Goal: Task Accomplishment & Management: Use online tool/utility

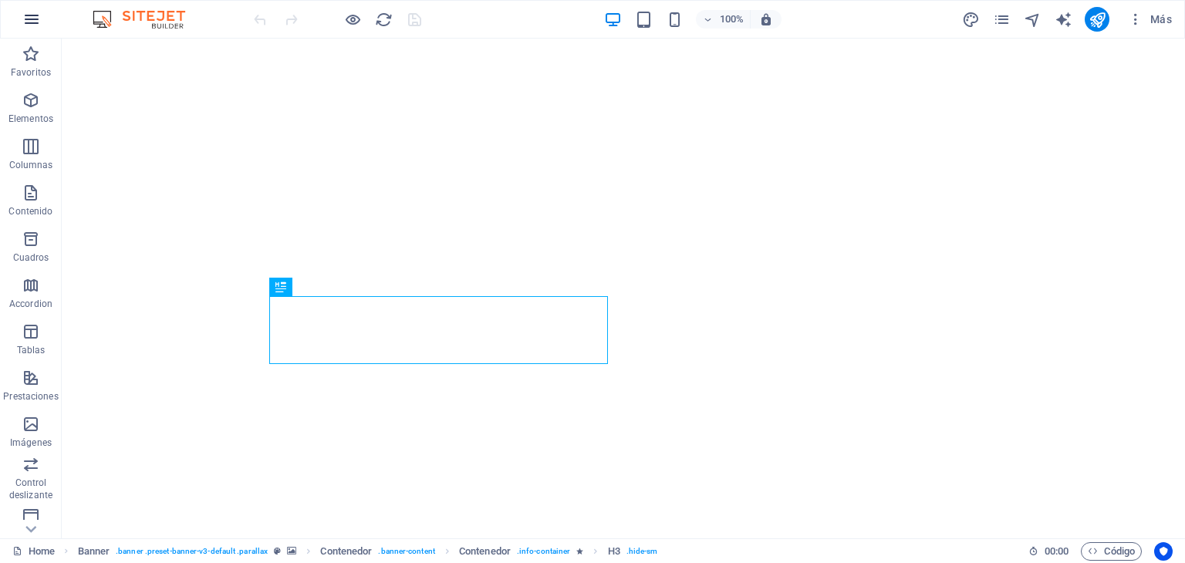
click at [40, 11] on icon "button" at bounding box center [31, 19] width 19 height 19
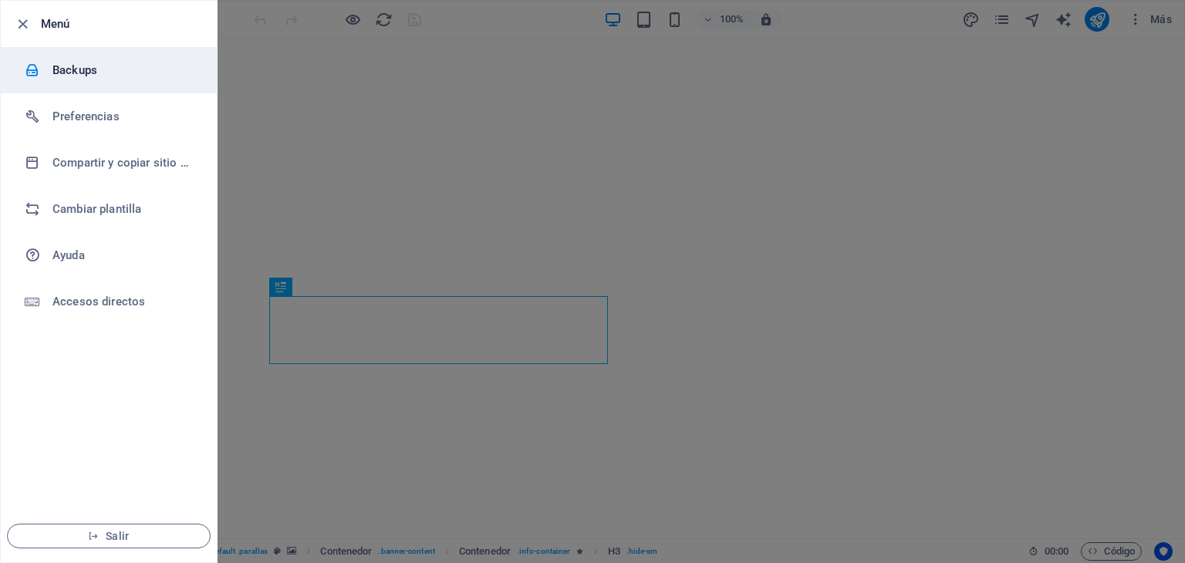
click at [90, 67] on h6 "Backups" at bounding box center [123, 70] width 143 height 19
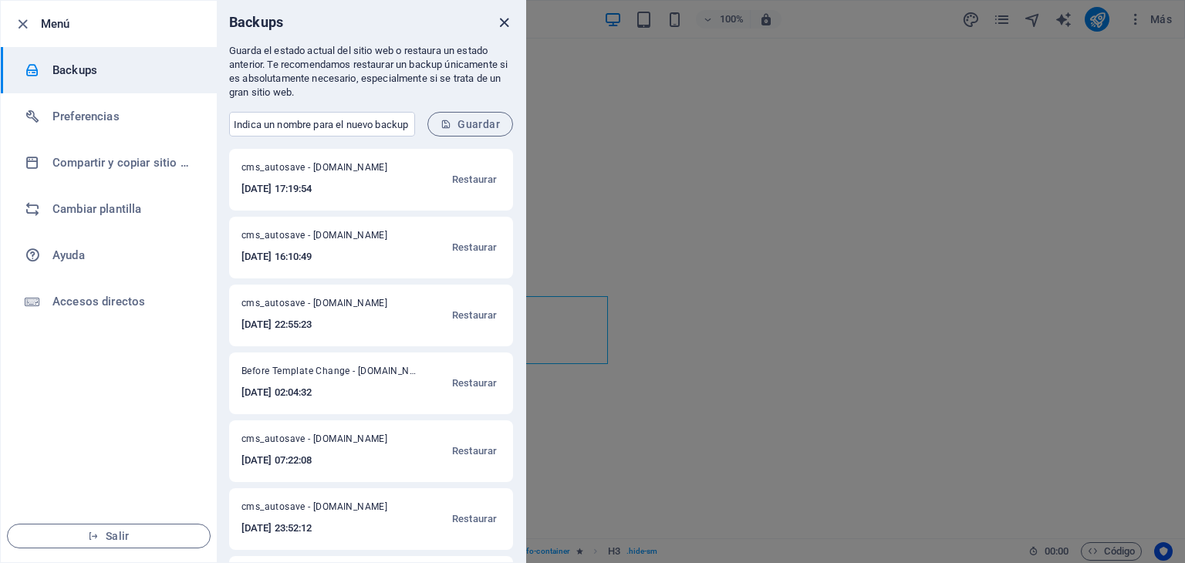
click at [503, 15] on icon "close" at bounding box center [504, 23] width 18 height 18
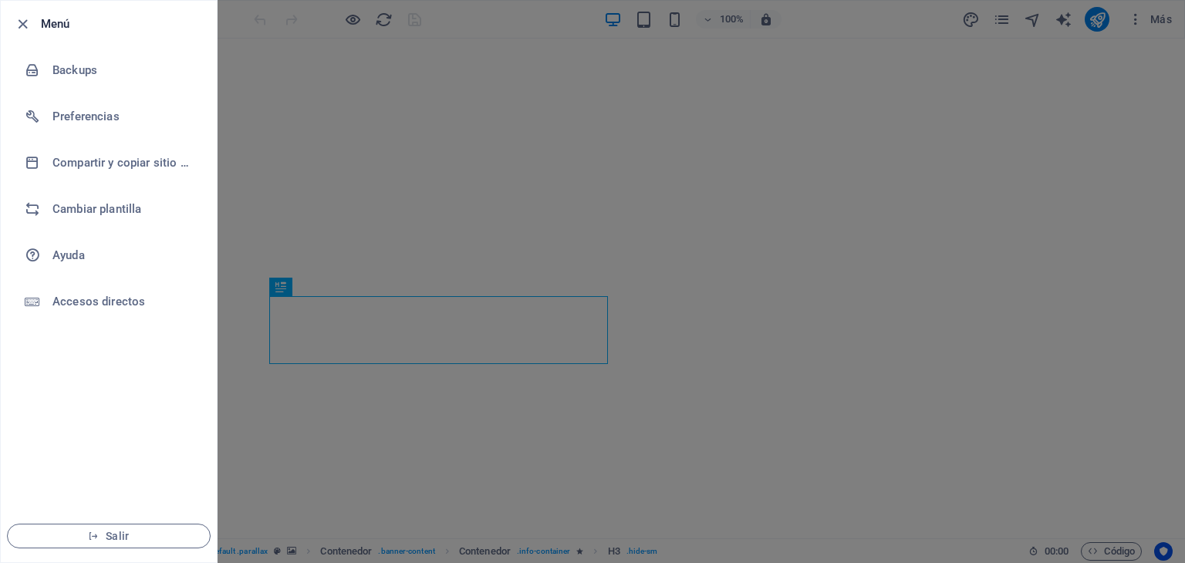
click at [272, 198] on div at bounding box center [592, 281] width 1185 height 563
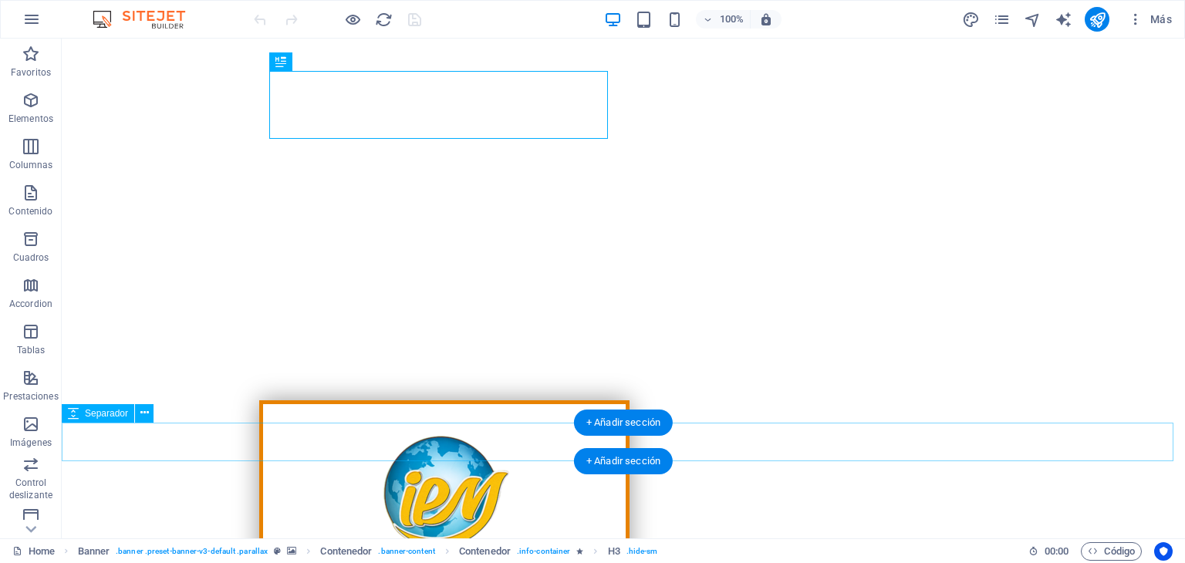
scroll to position [231, 0]
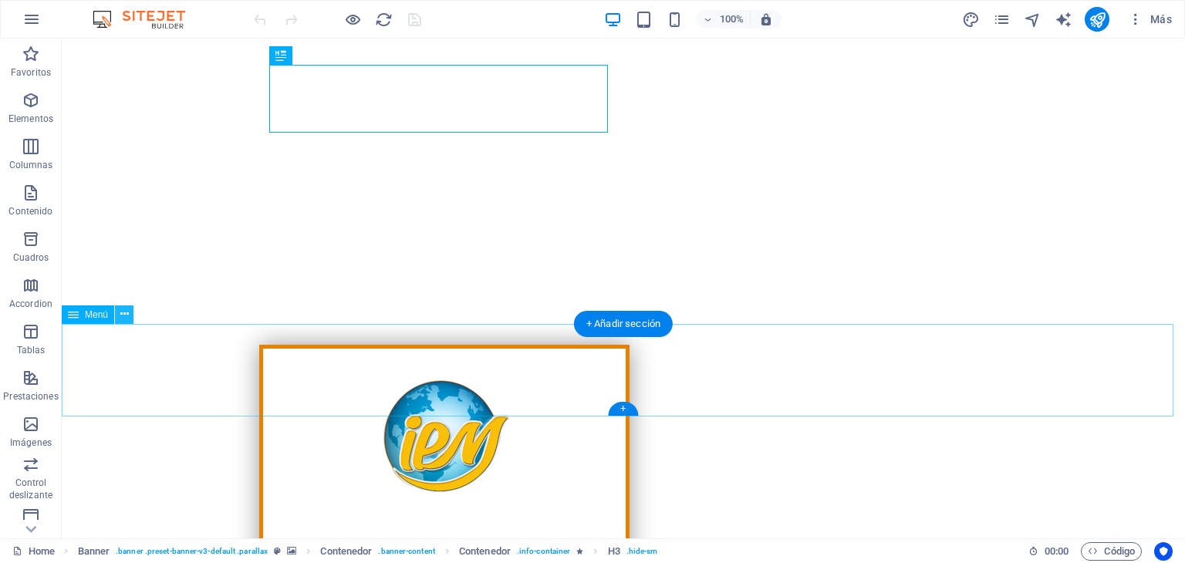
click at [122, 314] on icon at bounding box center [124, 314] width 8 height 16
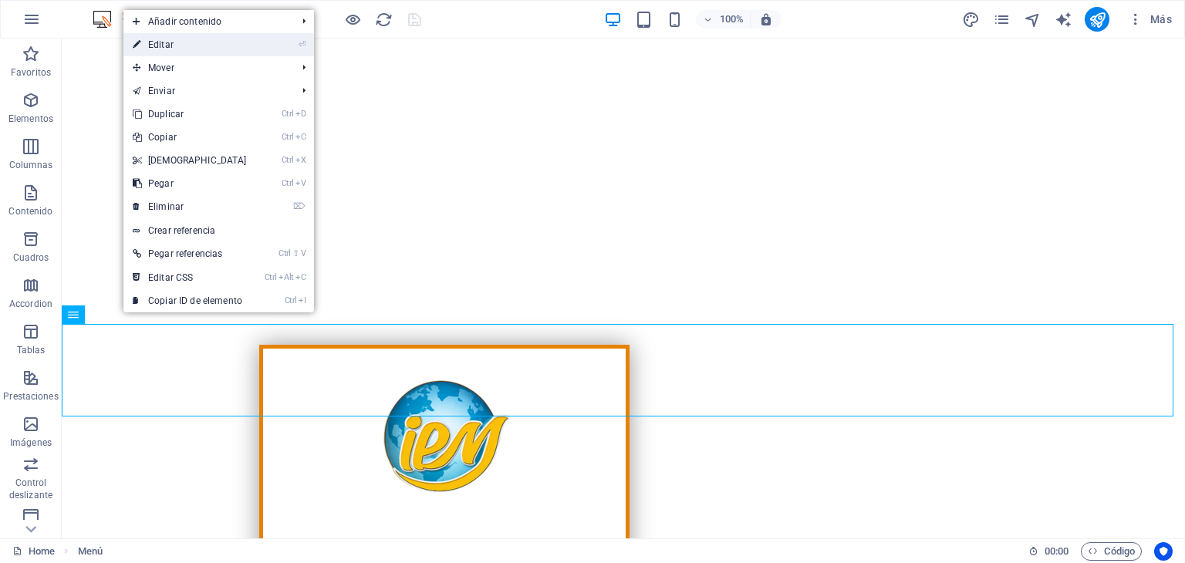
click at [183, 50] on link "⏎ Editar" at bounding box center [189, 44] width 133 height 23
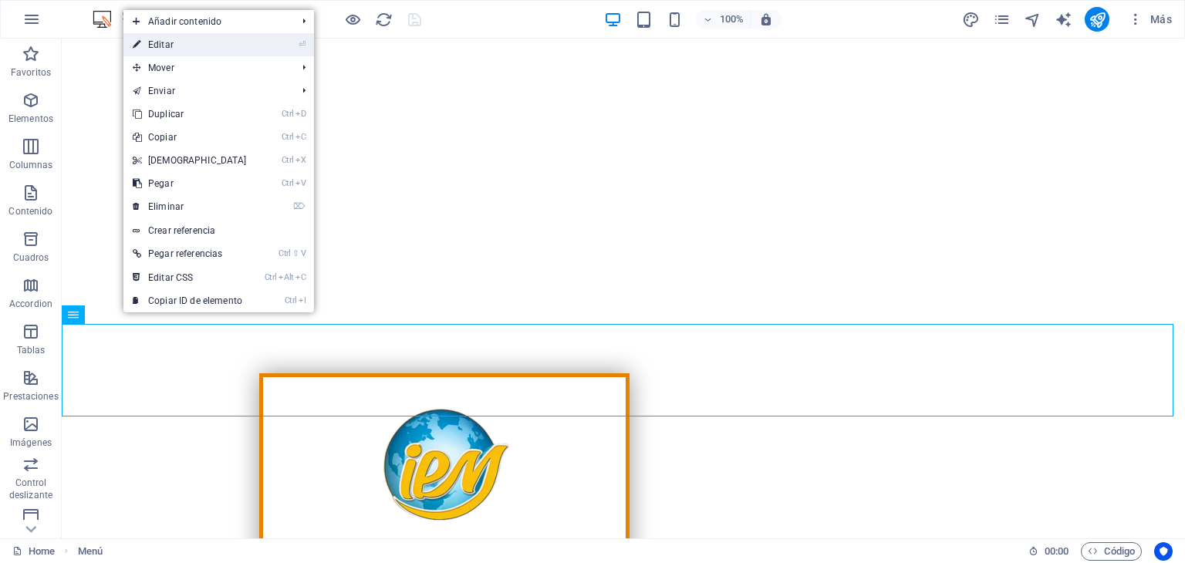
select select
select select "3"
select select
select select "4"
select select
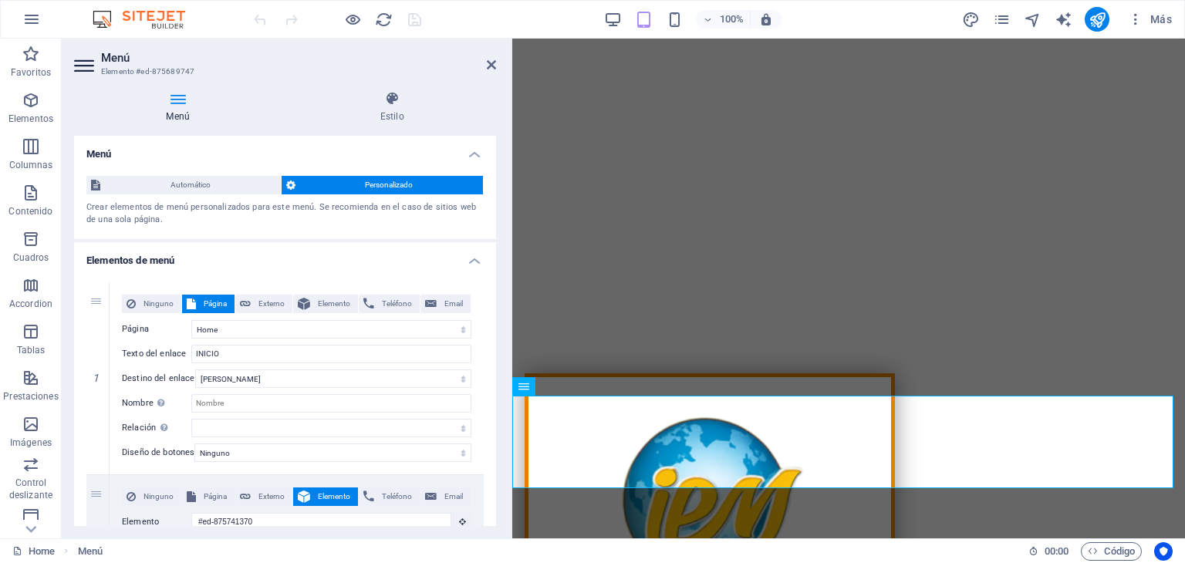
click at [387, 182] on span "Personalizado" at bounding box center [389, 185] width 179 height 19
click at [234, 182] on span "Automático" at bounding box center [190, 185] width 171 height 19
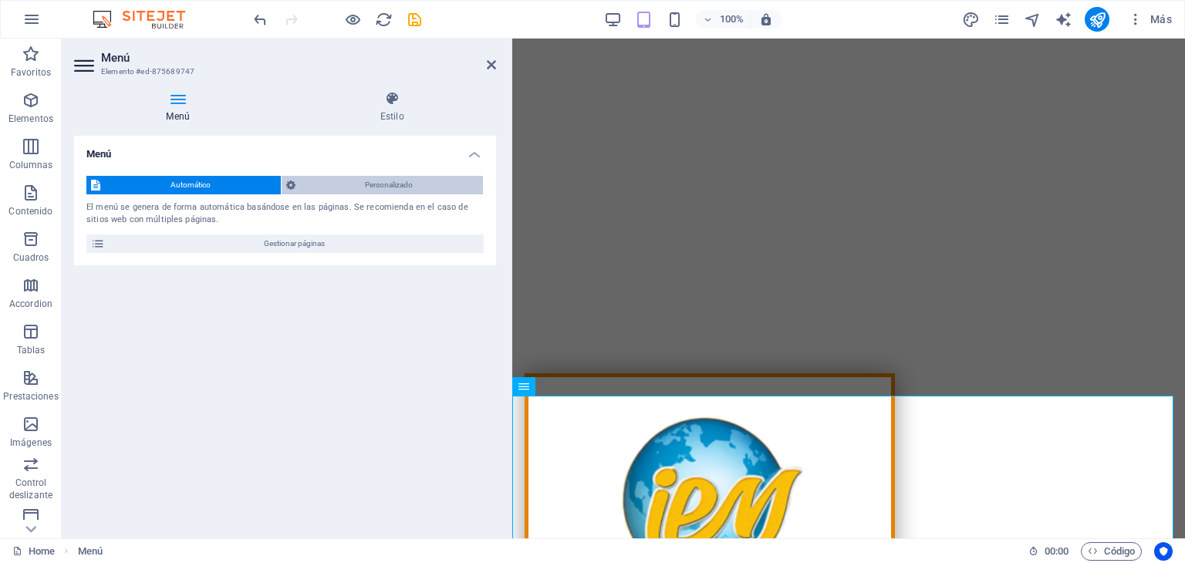
click at [333, 179] on span "Personalizado" at bounding box center [389, 185] width 179 height 19
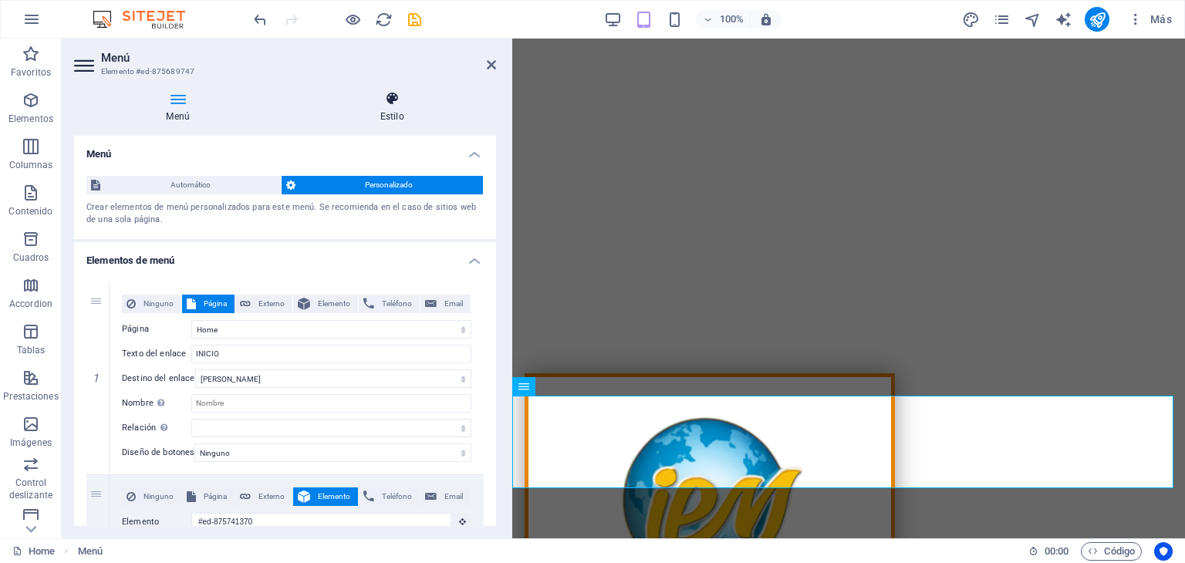
click at [410, 105] on icon at bounding box center [392, 98] width 208 height 15
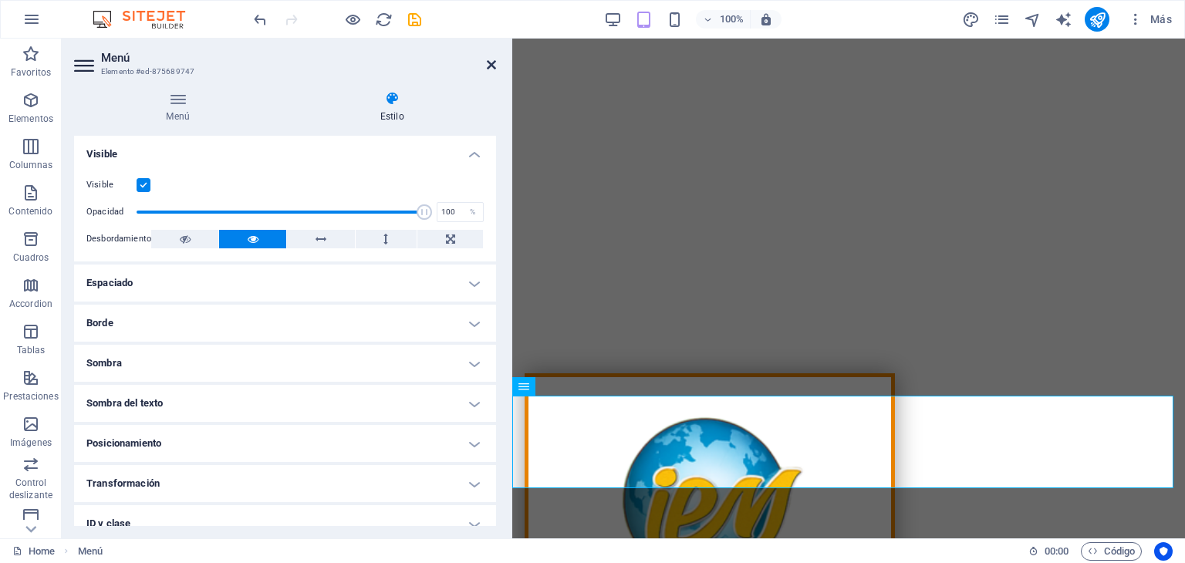
drag, startPoint x: 492, startPoint y: 66, endPoint x: 430, endPoint y: 24, distance: 74.5
click at [492, 66] on icon at bounding box center [491, 65] width 9 height 12
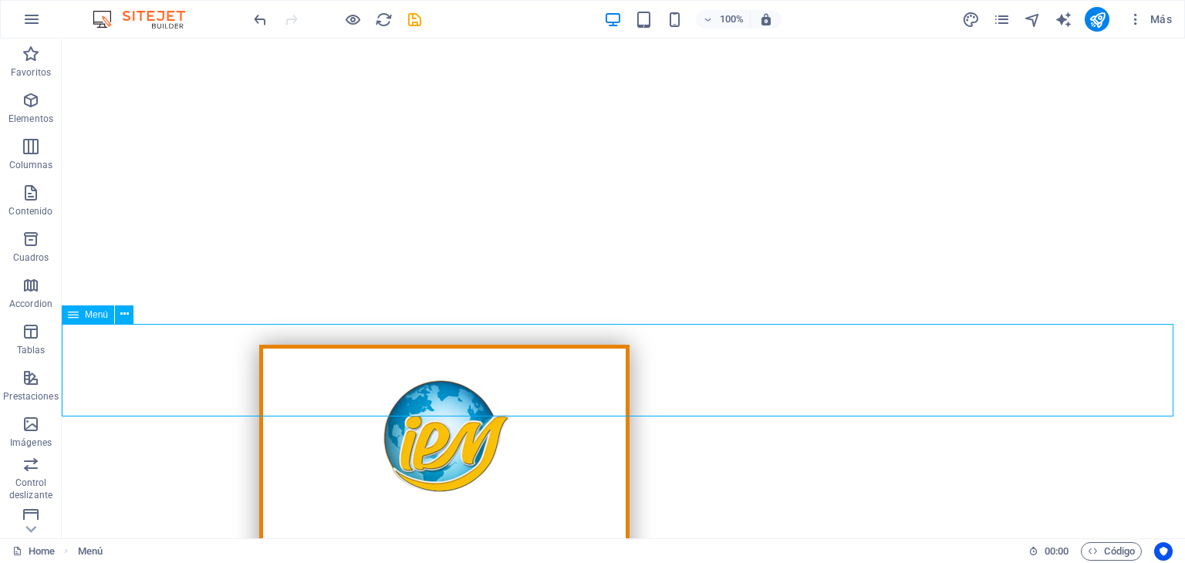
click at [96, 319] on span "Menú" at bounding box center [96, 314] width 23 height 9
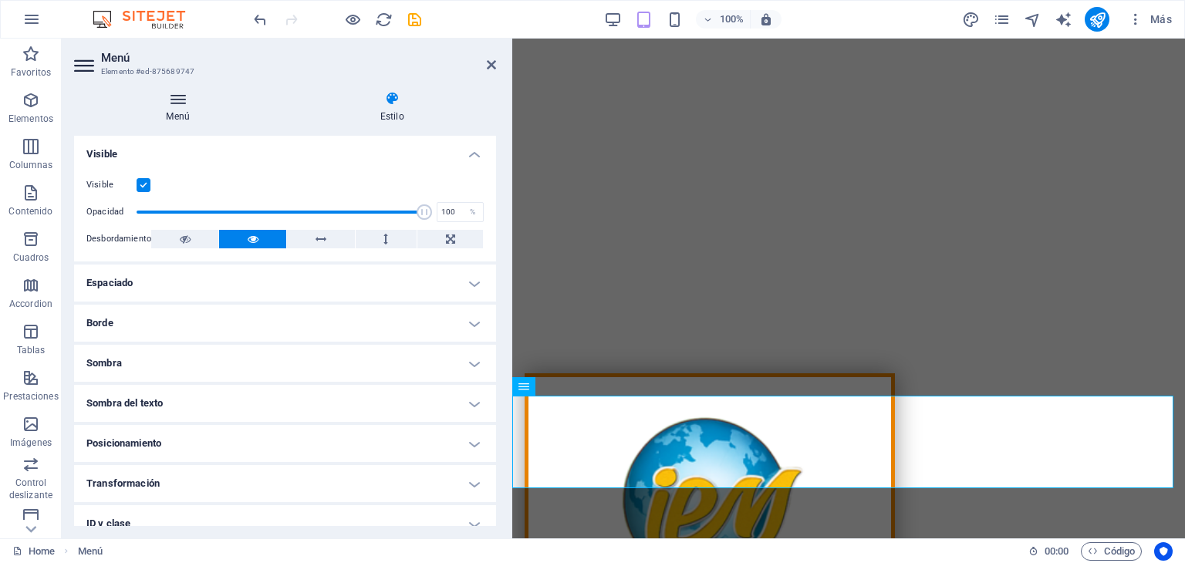
click at [194, 120] on h4 "Menú" at bounding box center [181, 107] width 214 height 32
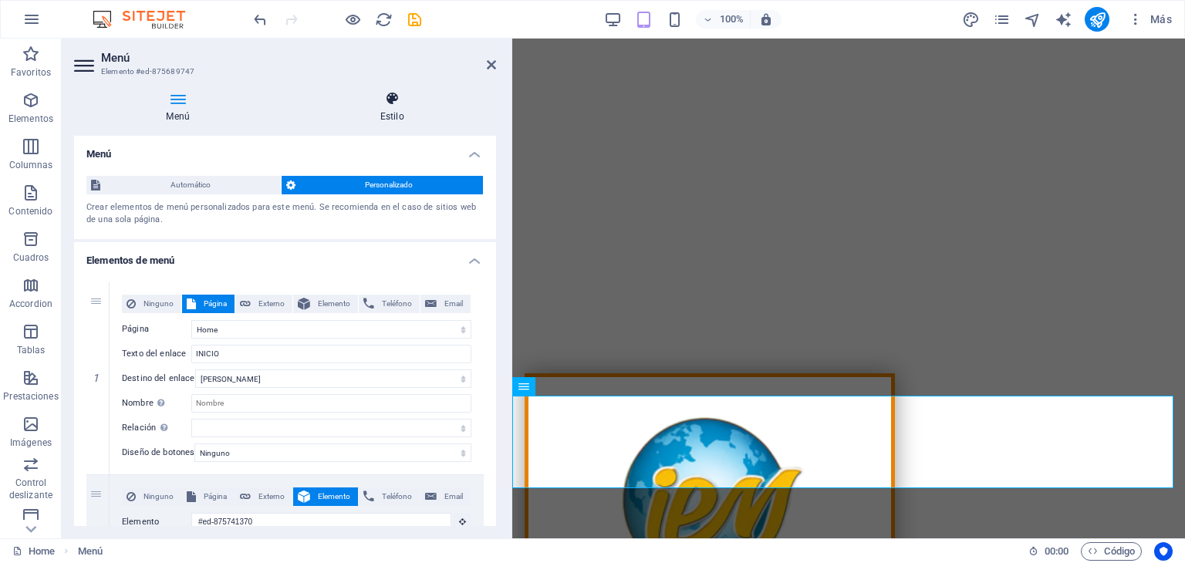
click at [393, 103] on icon at bounding box center [392, 98] width 208 height 15
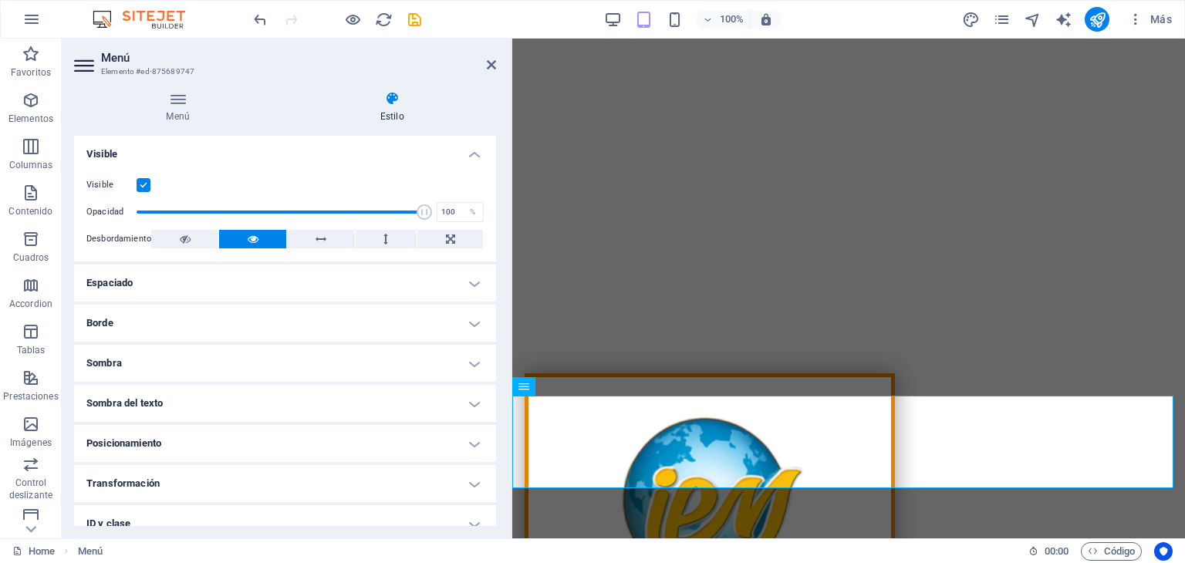
click at [469, 151] on h4 "Visible" at bounding box center [285, 150] width 422 height 28
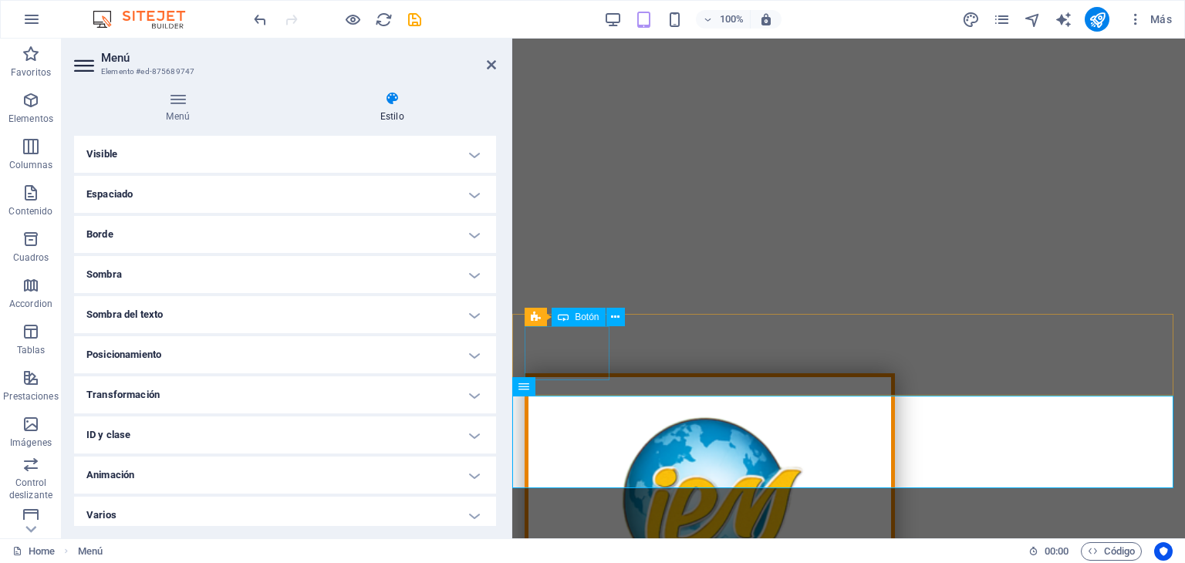
click at [592, 327] on div "Barra de menús Botón" at bounding box center [580, 317] width 110 height 19
click at [493, 62] on icon at bounding box center [491, 65] width 9 height 12
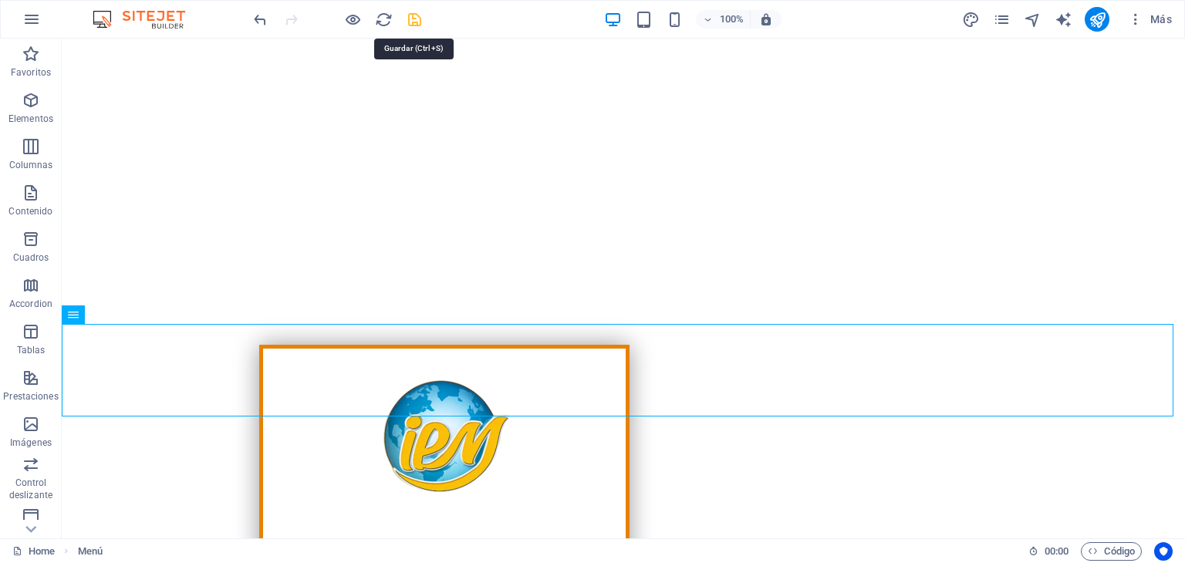
click at [412, 18] on icon "save" at bounding box center [415, 20] width 18 height 18
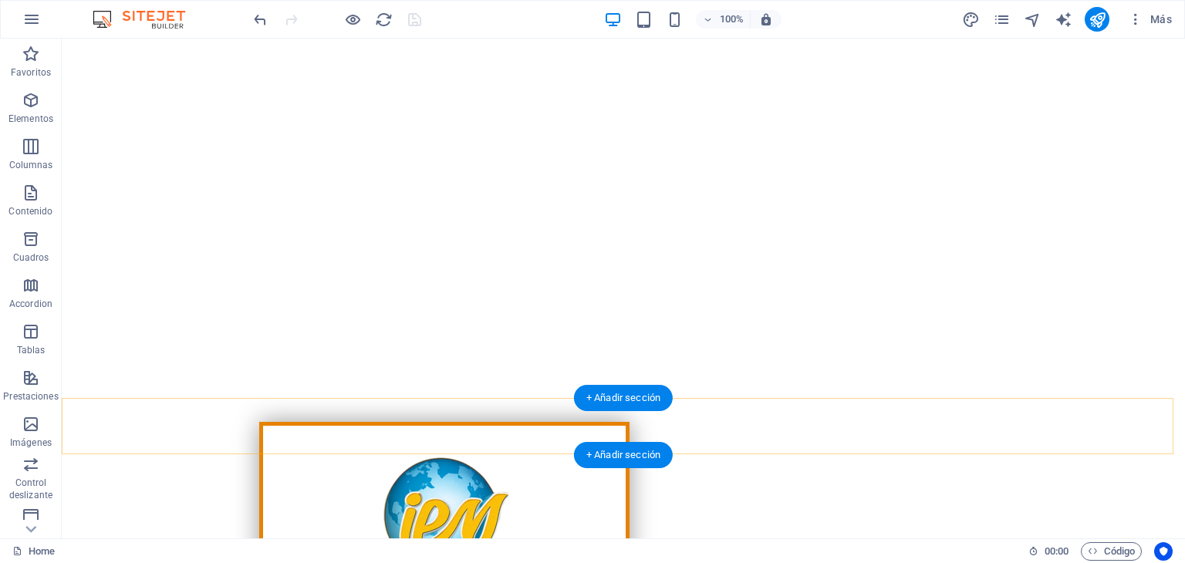
scroll to position [0, 0]
